Goal: Contribute content: Contribute content

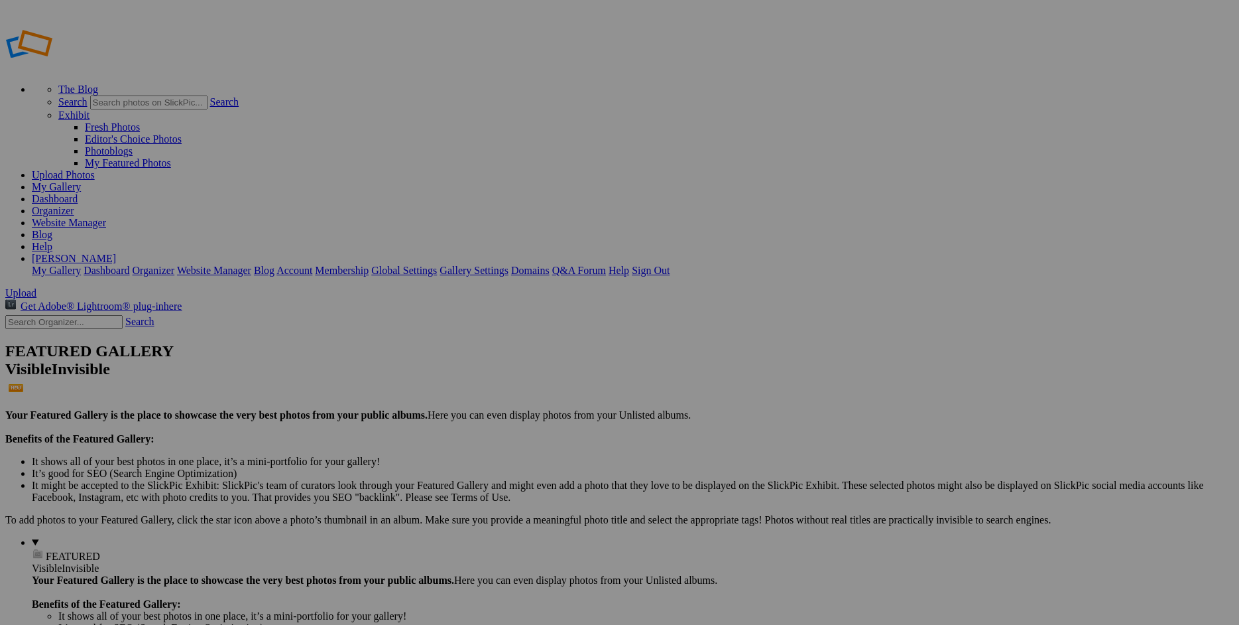
drag, startPoint x: 713, startPoint y: 341, endPoint x: 973, endPoint y: 522, distance: 317.1
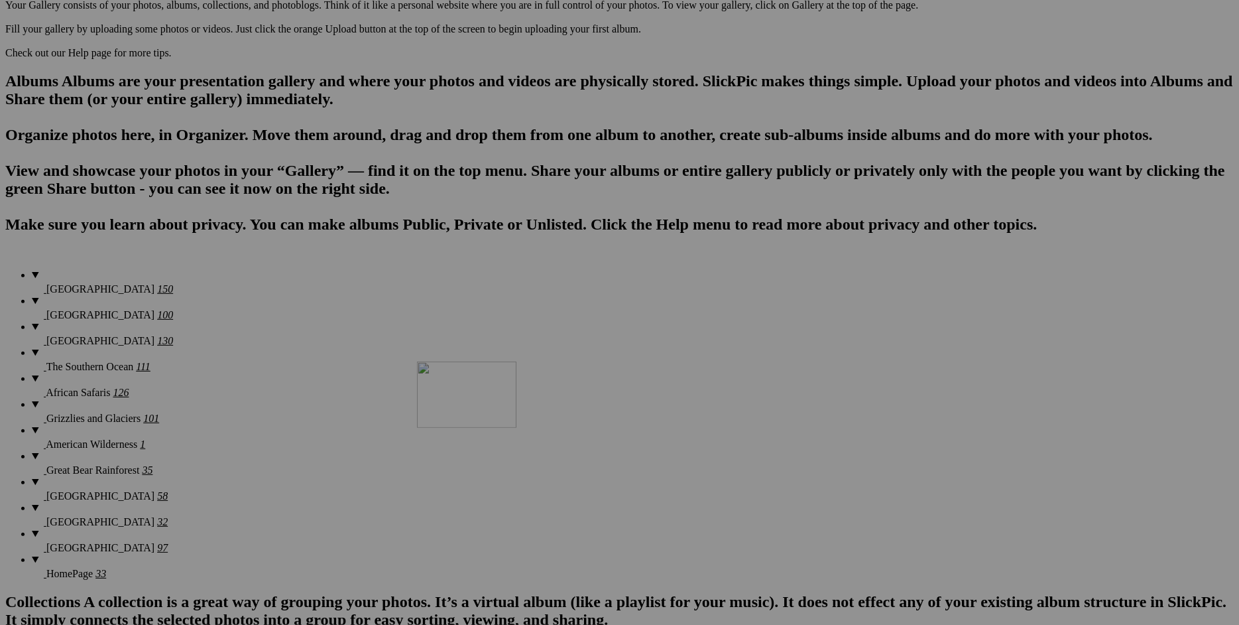
scroll to position [859, 0]
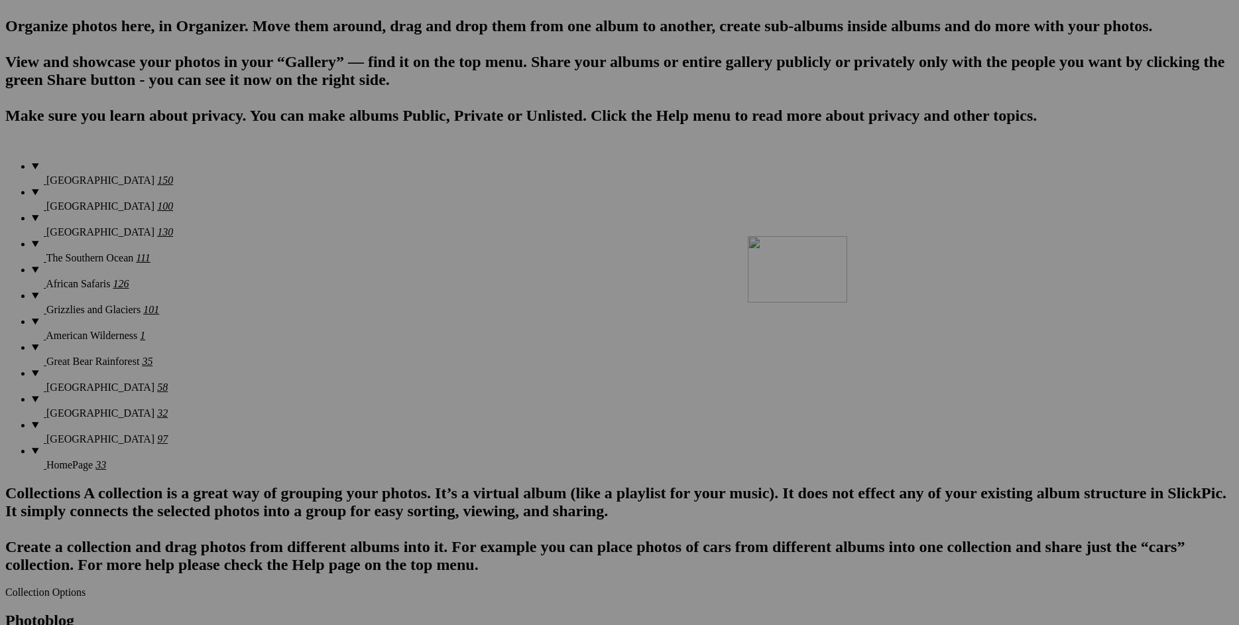
drag, startPoint x: 394, startPoint y: 200, endPoint x: 939, endPoint y: 351, distance: 565.1
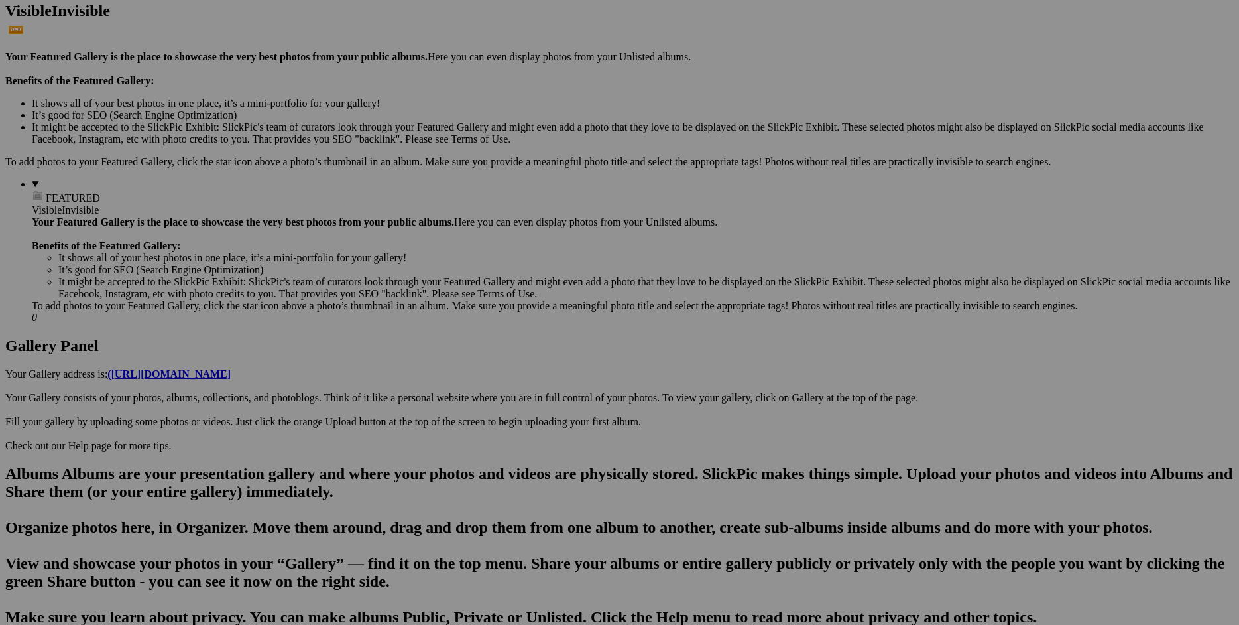
scroll to position [143, 0]
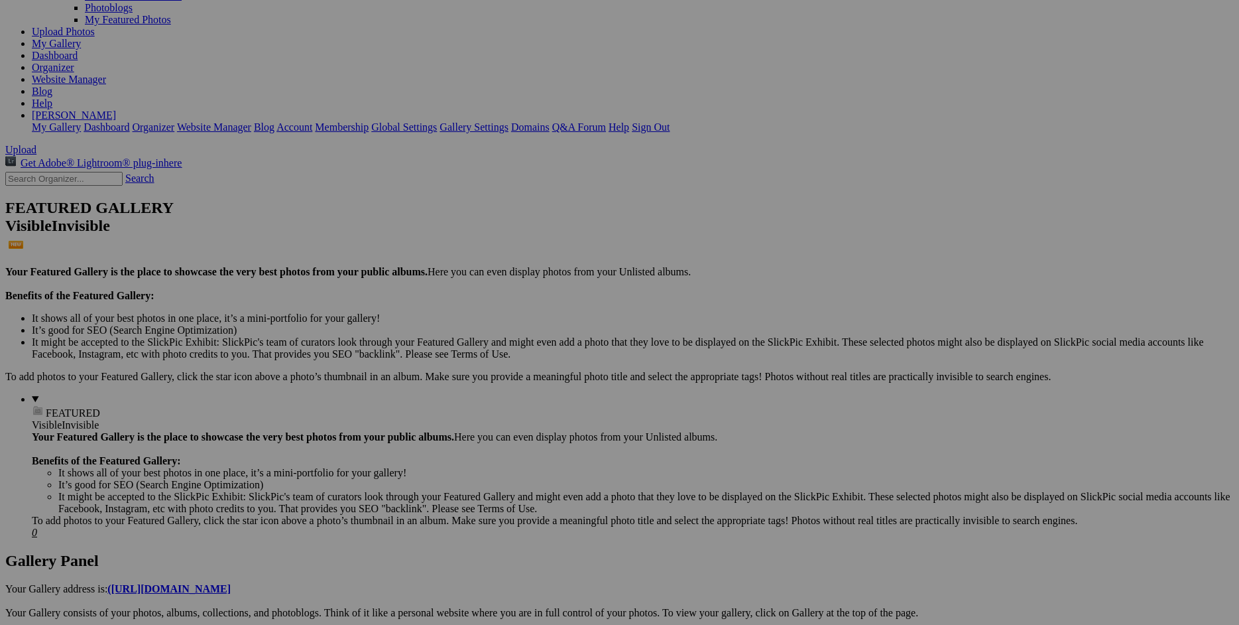
click at [532, 406] on span "Yes" at bounding box center [523, 411] width 15 height 11
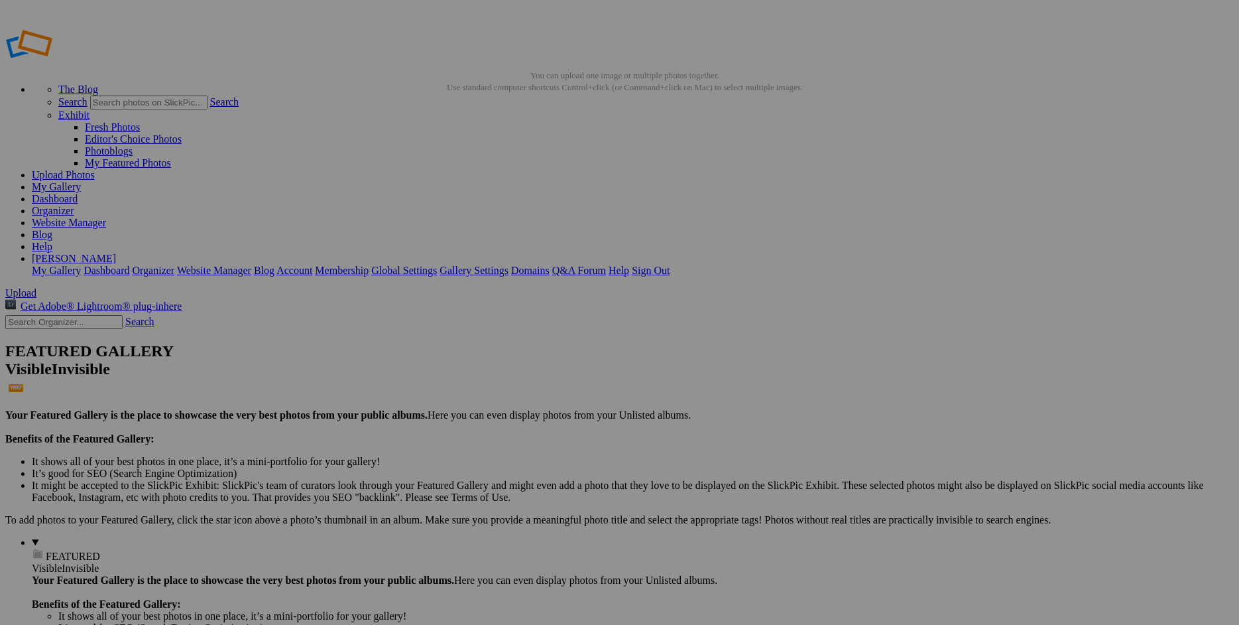
click at [106, 217] on link "Website Manager" at bounding box center [69, 222] width 74 height 11
